Goal: Transaction & Acquisition: Purchase product/service

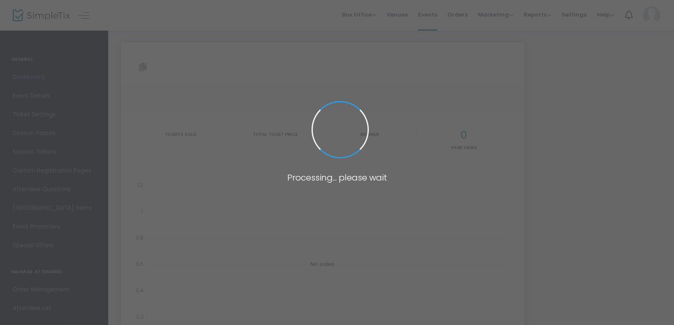
type input "[URL][DOMAIN_NAME]"
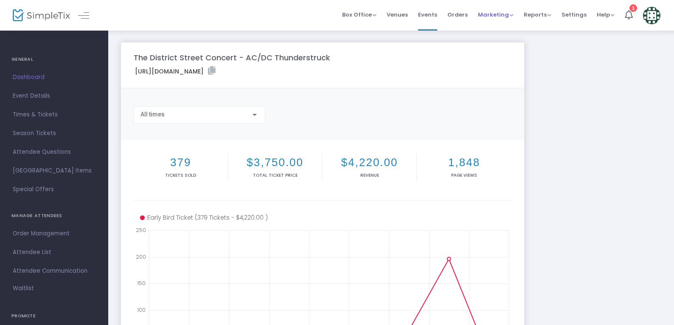
click at [509, 16] on span "Marketing" at bounding box center [496, 15] width 36 height 8
click at [507, 29] on li "Promo Codes" at bounding box center [512, 28] width 68 height 17
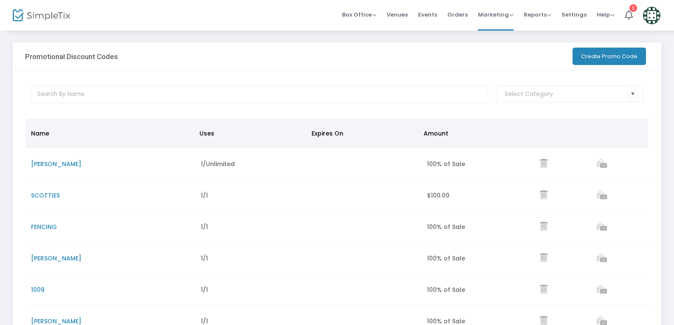
click at [604, 54] on button "Create Promo Code" at bounding box center [609, 56] width 73 height 17
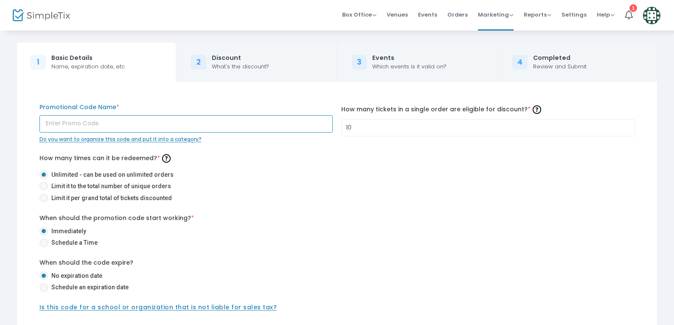
click at [178, 125] on input "text" at bounding box center [186, 123] width 294 height 17
type input "GFL"
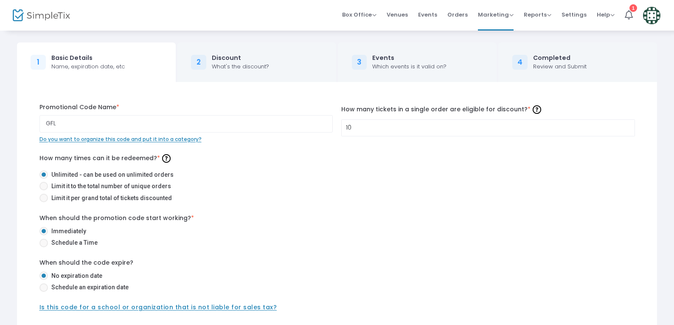
click at [361, 176] on label "Unlimited - can be used on unlimited orders" at bounding box center [333, 174] width 589 height 9
click at [44, 179] on input "Unlimited - can be used on unlimited orders" at bounding box center [43, 179] width 0 height 0
click at [164, 188] on span "Limit it to the total number of unique orders" at bounding box center [109, 186] width 123 height 9
click at [44, 190] on input "Limit it to the total number of unique orders" at bounding box center [43, 190] width 0 height 0
radio input "true"
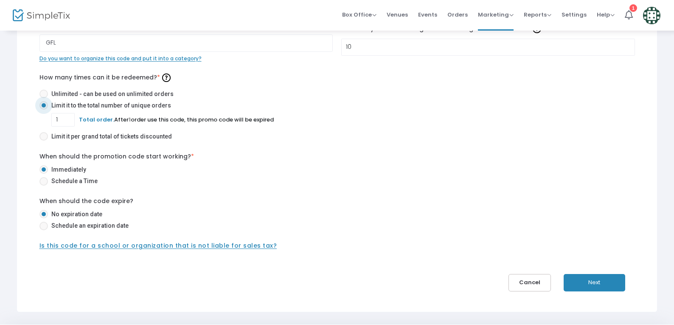
scroll to position [106, 0]
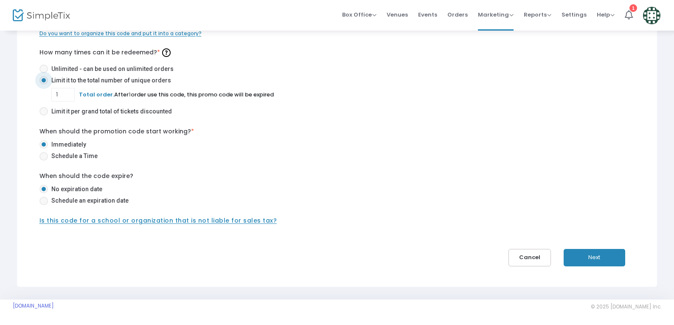
click at [617, 255] on button "Next" at bounding box center [595, 257] width 62 height 17
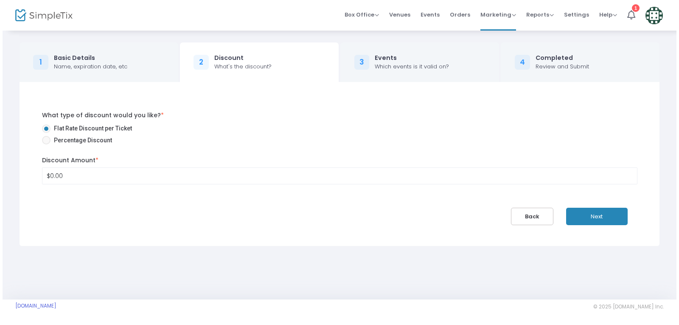
scroll to position [0, 0]
click at [75, 138] on span "Percentage Discount" at bounding box center [79, 140] width 62 height 9
click at [44, 144] on input "Percentage Discount" at bounding box center [43, 144] width 0 height 0
radio input "true"
type input "0"
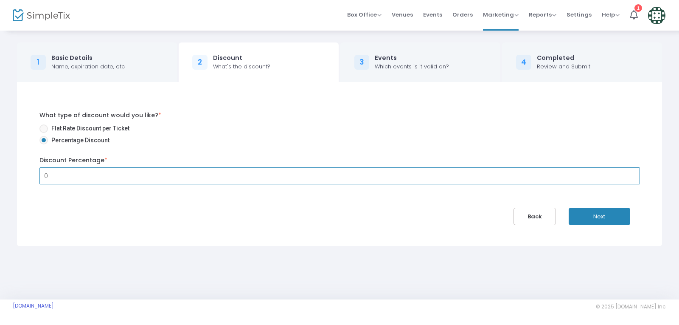
click at [91, 179] on input "0" at bounding box center [340, 176] width 600 height 16
type input "100.00%"
click at [589, 214] on button "Next" at bounding box center [600, 216] width 62 height 17
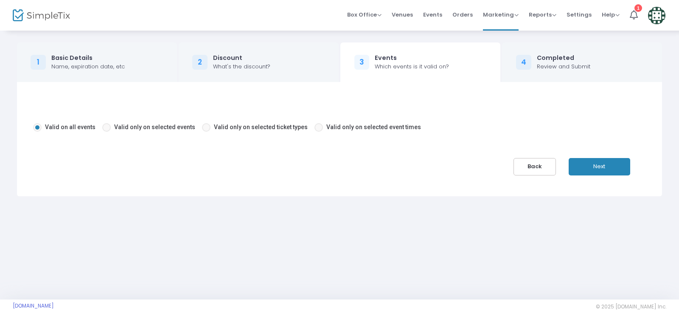
click at [130, 130] on span "Valid only on selected events" at bounding box center [154, 127] width 81 height 7
click at [107, 132] on input "Valid only on selected events" at bounding box center [106, 132] width 0 height 0
radio input "true"
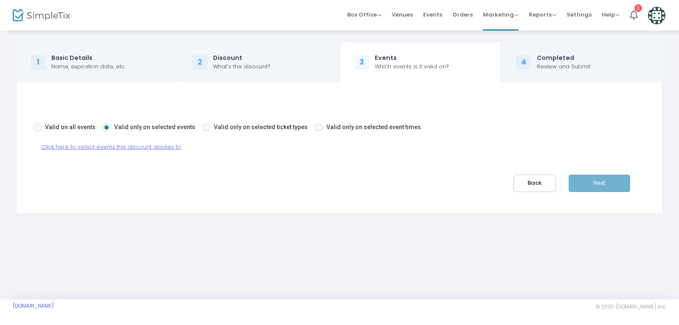
drag, startPoint x: 139, startPoint y: 144, endPoint x: 155, endPoint y: 144, distance: 15.7
click at [139, 144] on span "Click here to select events this discount applies to" at bounding box center [111, 147] width 140 height 8
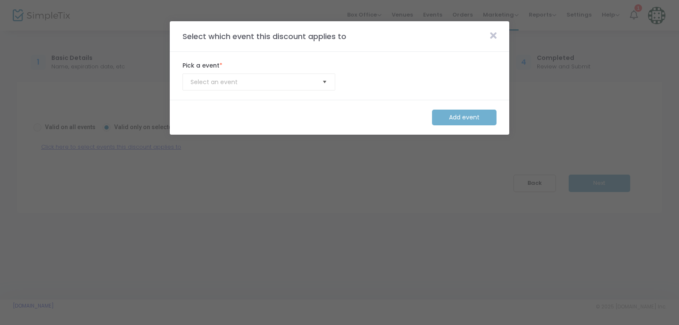
click at [321, 84] on span "Select" at bounding box center [325, 82] width 14 height 14
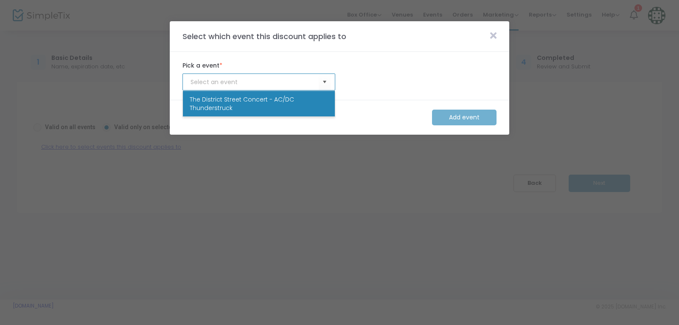
click at [317, 104] on span "The District Street Concert - AC/DC Thunderstruck" at bounding box center [259, 103] width 138 height 17
type input "The District Street Concert - AC/DC Thunderstruck"
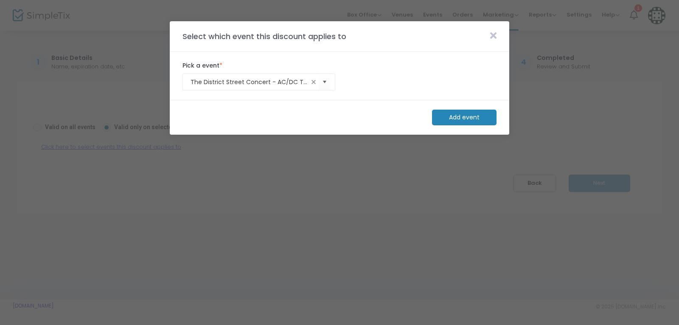
click at [450, 123] on m-button "Add event" at bounding box center [464, 118] width 65 height 16
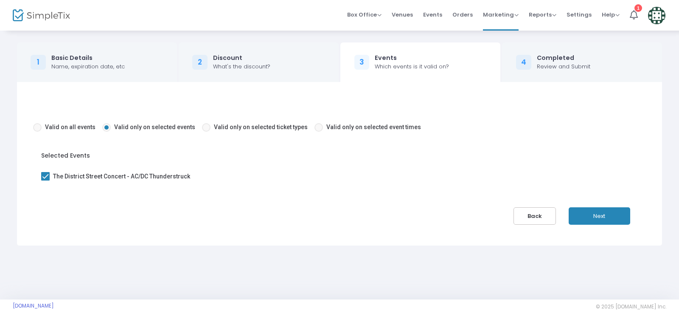
click at [582, 205] on div "Valid on all events Valid only on selected events Valid only on selected ticket…" at bounding box center [340, 164] width 626 height 122
click at [582, 207] on button "Next" at bounding box center [600, 215] width 62 height 17
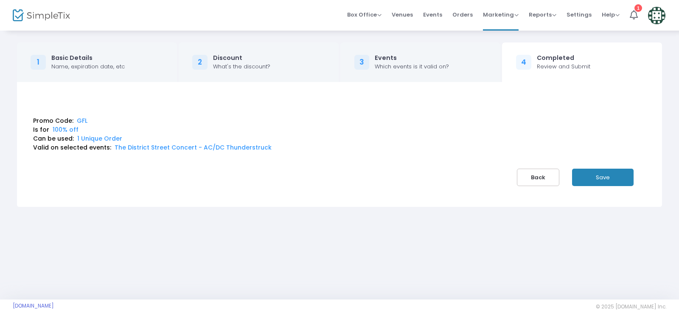
click at [602, 177] on button "Save" at bounding box center [603, 177] width 62 height 17
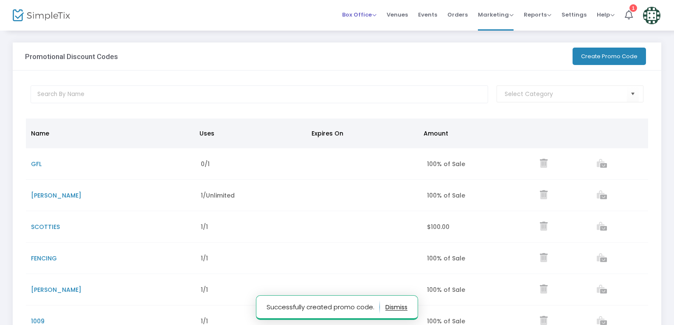
click at [377, 17] on span "Box Office" at bounding box center [359, 15] width 34 height 8
click at [377, 32] on li "Sell Tickets" at bounding box center [372, 28] width 61 height 17
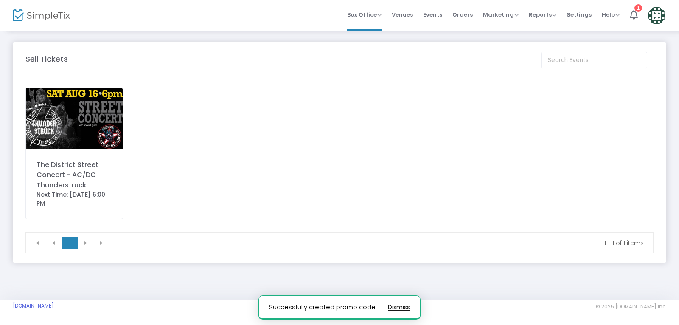
click at [93, 136] on img at bounding box center [74, 118] width 97 height 61
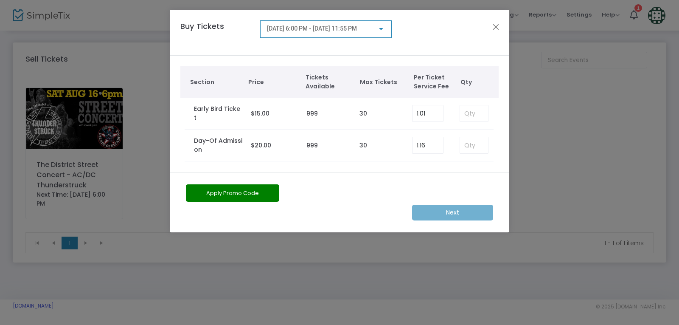
click at [264, 197] on button "Apply Promo Code" at bounding box center [232, 192] width 93 height 17
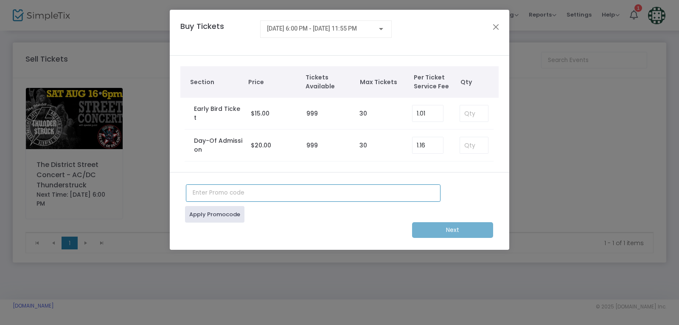
click at [214, 189] on input "text" at bounding box center [313, 192] width 255 height 17
type input "GFL"
click at [199, 222] on div "Next" at bounding box center [340, 230] width 316 height 16
click at [202, 214] on link "Apply Promocode" at bounding box center [214, 214] width 59 height 17
click at [480, 113] on input at bounding box center [474, 113] width 28 height 16
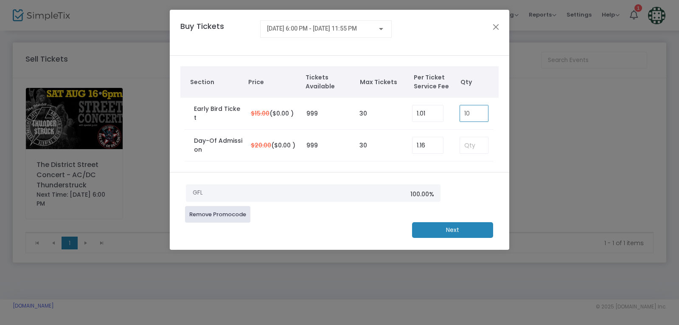
type input "10"
click at [462, 233] on m-button "Next" at bounding box center [452, 230] width 81 height 16
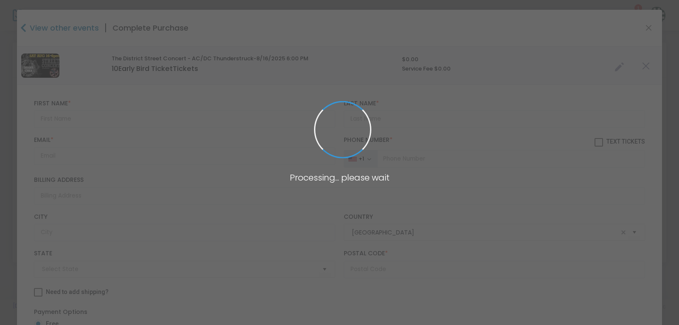
type input "[US_STATE]"
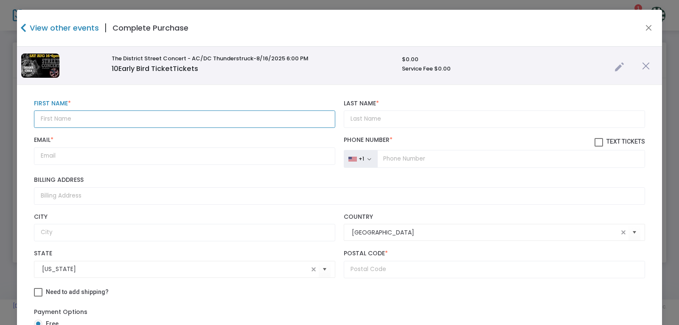
click at [152, 114] on input "text" at bounding box center [184, 118] width 301 height 17
type input "GFL"
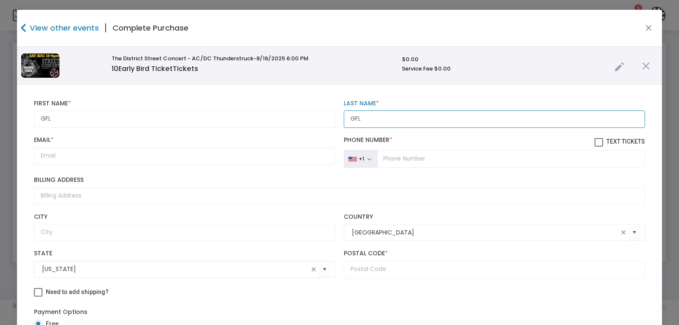
type input "GFL"
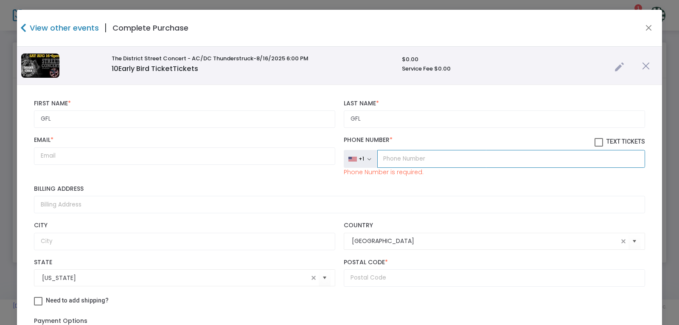
click at [460, 165] on input "tel" at bounding box center [511, 159] width 268 height 18
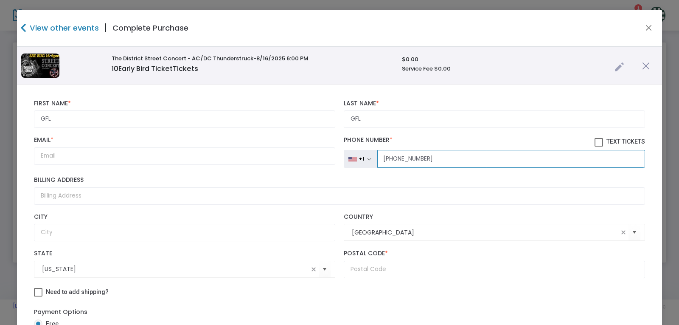
type input "[PHONE_NUMBER]"
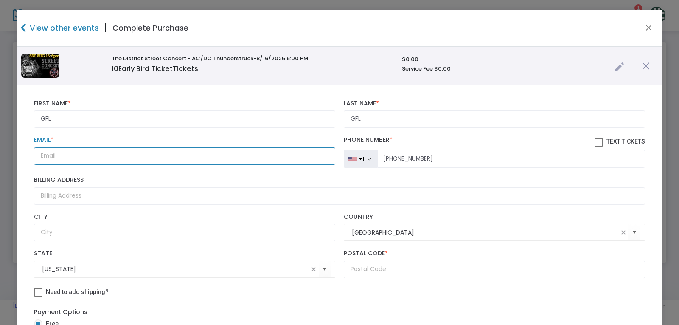
click at [165, 154] on input "Email *" at bounding box center [184, 155] width 301 height 17
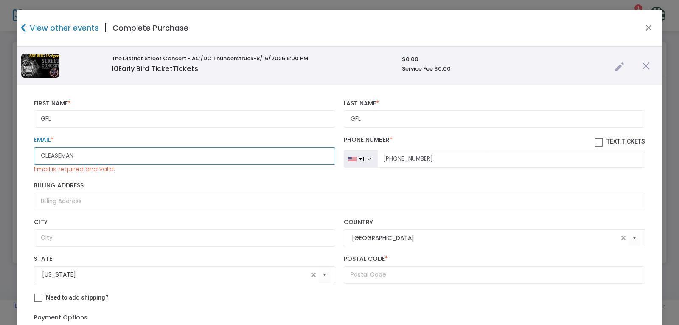
click at [59, 158] on input "CLEASEMAN" at bounding box center [184, 155] width 301 height 17
click at [115, 141] on label "Email *" at bounding box center [184, 140] width 301 height 8
click at [115, 147] on input "CLEASMAN" at bounding box center [184, 155] width 301 height 17
click at [97, 153] on input "CLEASMAN" at bounding box center [184, 155] width 301 height 17
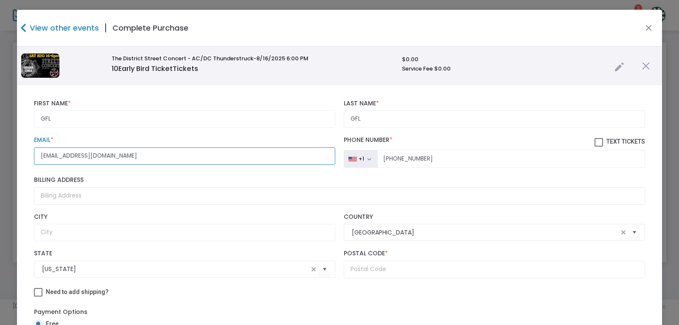
type input "[EMAIL_ADDRESS][DOMAIN_NAME]"
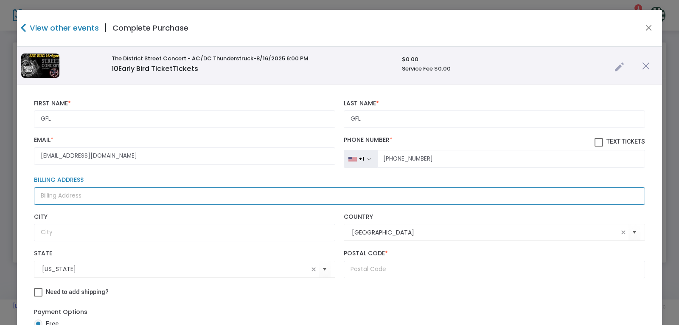
click at [211, 201] on input "Billing Address" at bounding box center [339, 195] width 611 height 17
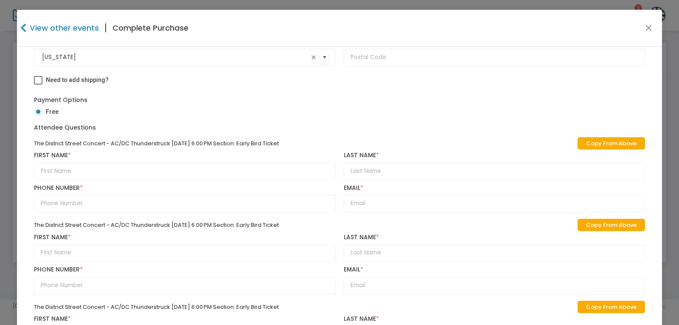
scroll to position [212, 0]
click at [608, 144] on link "Copy From Above" at bounding box center [612, 143] width 68 height 12
type input "GFL"
type input "[PHONE_NUMBER]"
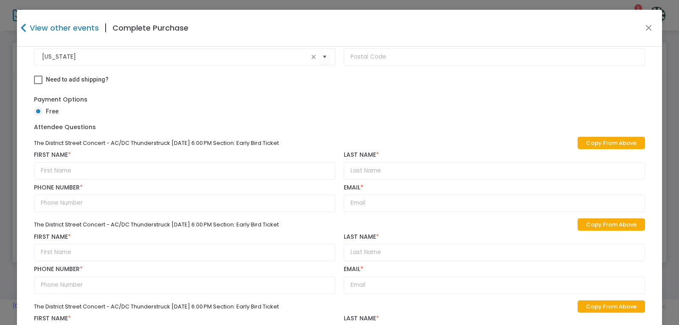
type input "[EMAIL_ADDRESS][DOMAIN_NAME]"
click at [609, 222] on link "Copy From Above" at bounding box center [612, 224] width 68 height 12
type input "GFL"
type input "[PHONE_NUMBER]"
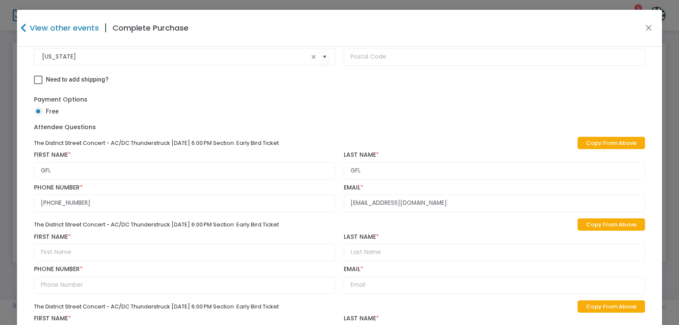
type input "[EMAIL_ADDRESS][DOMAIN_NAME]"
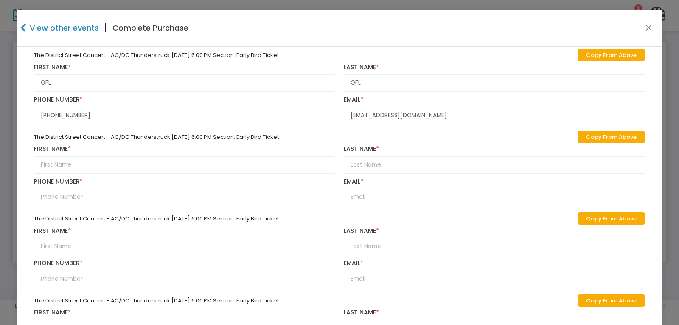
scroll to position [382, 0]
click at [614, 137] on link "Copy From Above" at bounding box center [612, 136] width 68 height 12
type input "GFL"
type input "[PHONE_NUMBER]"
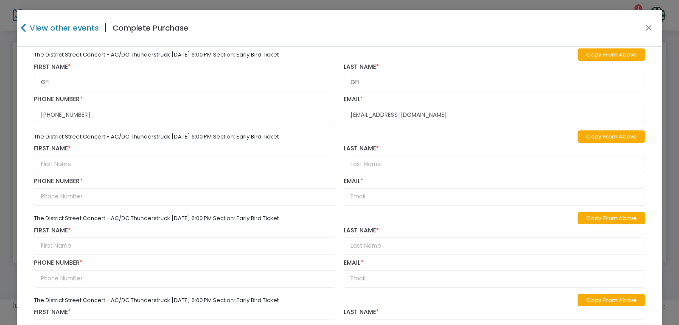
type input "[EMAIL_ADDRESS][DOMAIN_NAME]"
click at [598, 215] on link "Copy From Above" at bounding box center [612, 218] width 68 height 12
type input "GFL"
type input "[PHONE_NUMBER]"
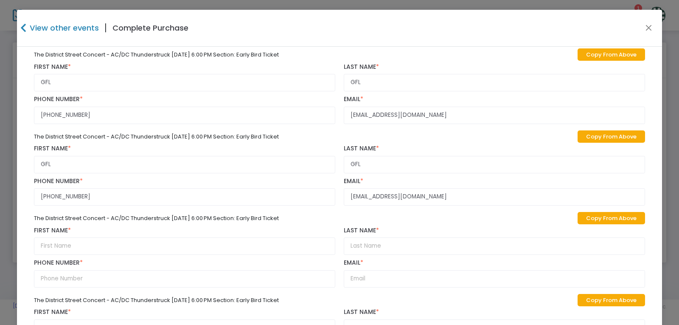
type input "[EMAIL_ADDRESS][DOMAIN_NAME]"
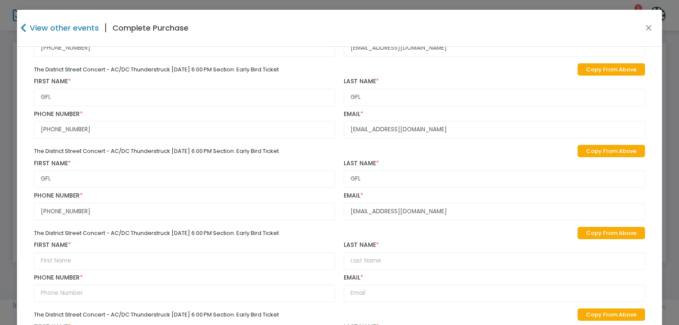
scroll to position [594, 0]
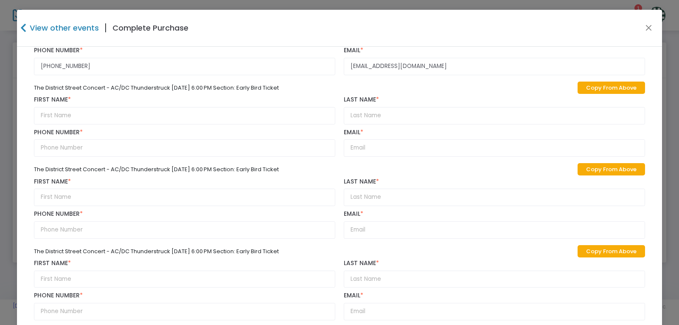
click at [601, 86] on link "Copy From Above" at bounding box center [612, 88] width 68 height 12
type input "GFL"
type input "[PHONE_NUMBER]"
type input "[EMAIL_ADDRESS][DOMAIN_NAME]"
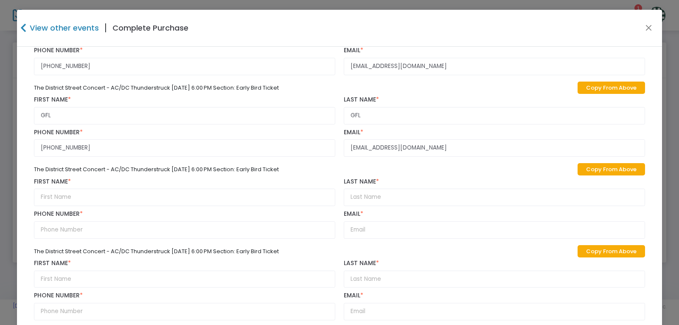
click at [601, 168] on link "Copy From Above" at bounding box center [612, 169] width 68 height 12
type input "GFL"
type input "[PHONE_NUMBER]"
type input "[EMAIL_ADDRESS][DOMAIN_NAME]"
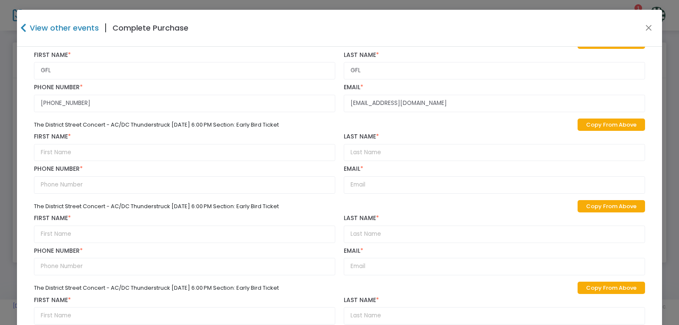
scroll to position [722, 0]
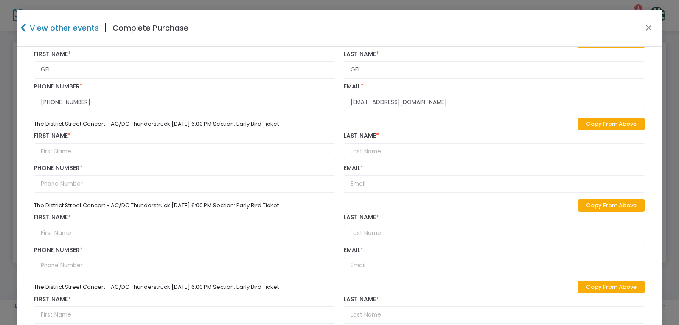
click at [601, 122] on link "Copy From Above" at bounding box center [612, 124] width 68 height 12
type input "GFL"
type input "[PHONE_NUMBER]"
type input "[EMAIL_ADDRESS][DOMAIN_NAME]"
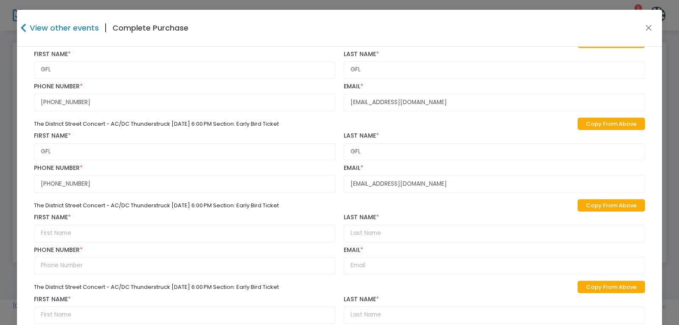
click at [599, 205] on link "Copy From Above" at bounding box center [612, 205] width 68 height 12
type input "GFL"
type input "[PHONE_NUMBER]"
type input "[EMAIL_ADDRESS][DOMAIN_NAME]"
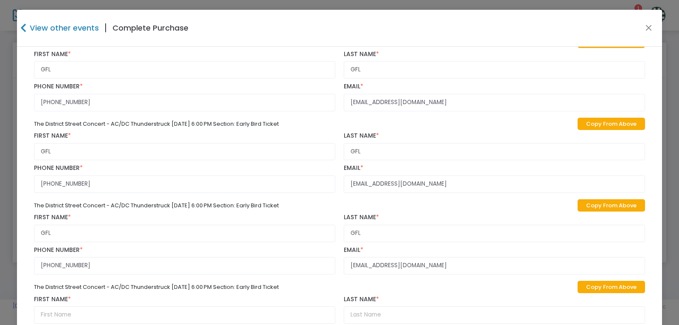
scroll to position [833, 0]
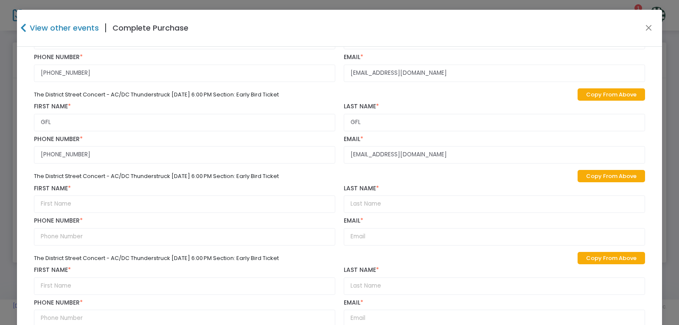
click at [604, 173] on link "Copy From Above" at bounding box center [612, 176] width 68 height 12
type input "GFL"
type input "[PHONE_NUMBER]"
type input "[EMAIL_ADDRESS][DOMAIN_NAME]"
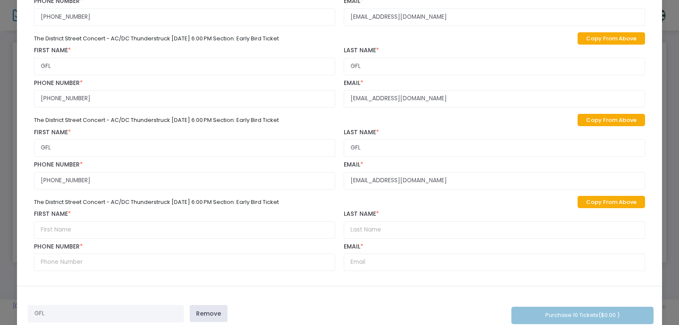
scroll to position [77, 0]
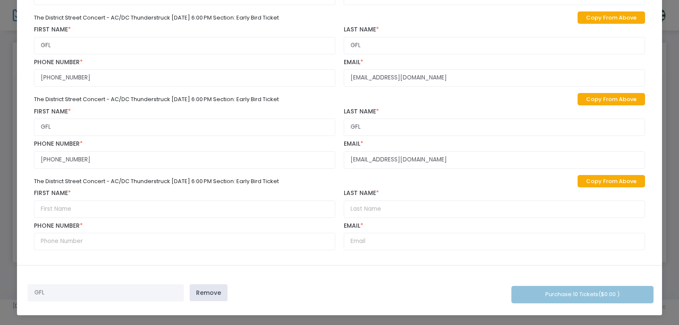
click at [614, 182] on link "Copy From Above" at bounding box center [612, 181] width 68 height 12
type input "GFL"
type input "[PHONE_NUMBER]"
type input "[EMAIL_ADDRESS][DOMAIN_NAME]"
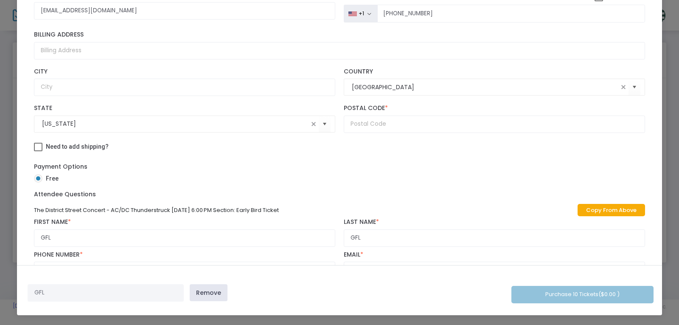
scroll to position [26, 0]
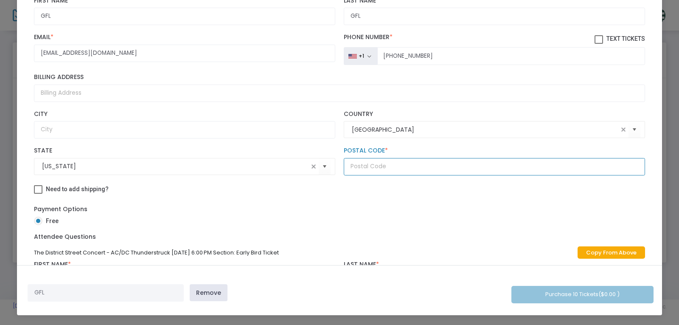
drag, startPoint x: 416, startPoint y: 164, endPoint x: 416, endPoint y: 158, distance: 5.9
click at [416, 164] on input "text" at bounding box center [494, 166] width 301 height 17
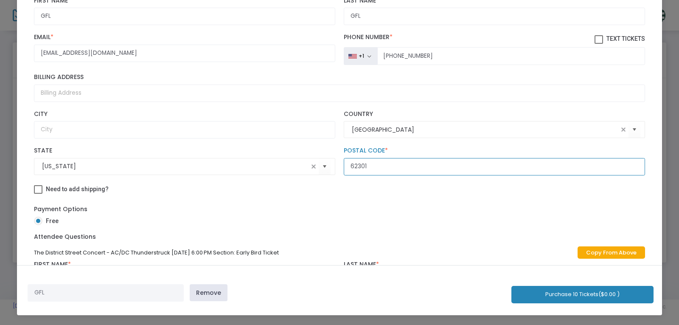
type input "62301"
click at [423, 192] on div "Need to add shipping?" at bounding box center [340, 190] width 620 height 13
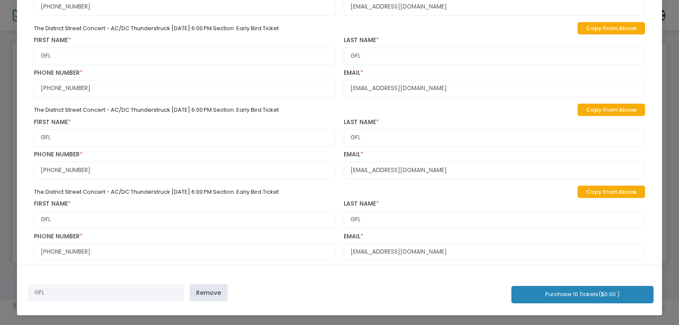
scroll to position [833, 0]
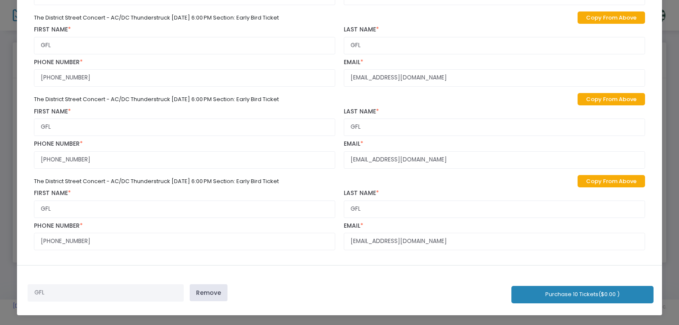
click at [597, 295] on button "Purchase 10 Tickets ($0.00 )" at bounding box center [583, 294] width 142 height 17
